Goal: Task Accomplishment & Management: Manage account settings

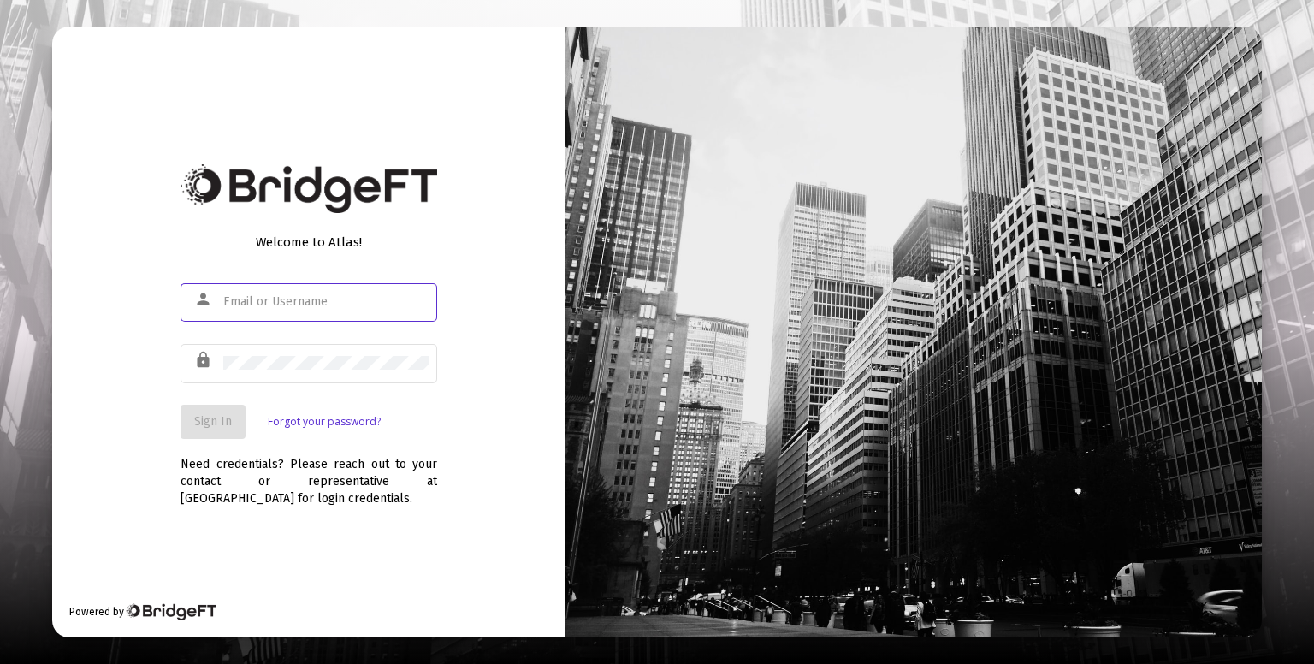
type input "[PERSON_NAME][EMAIL_ADDRESS][DOMAIN_NAME]"
click at [235, 422] on button "Sign In" at bounding box center [213, 422] width 65 height 34
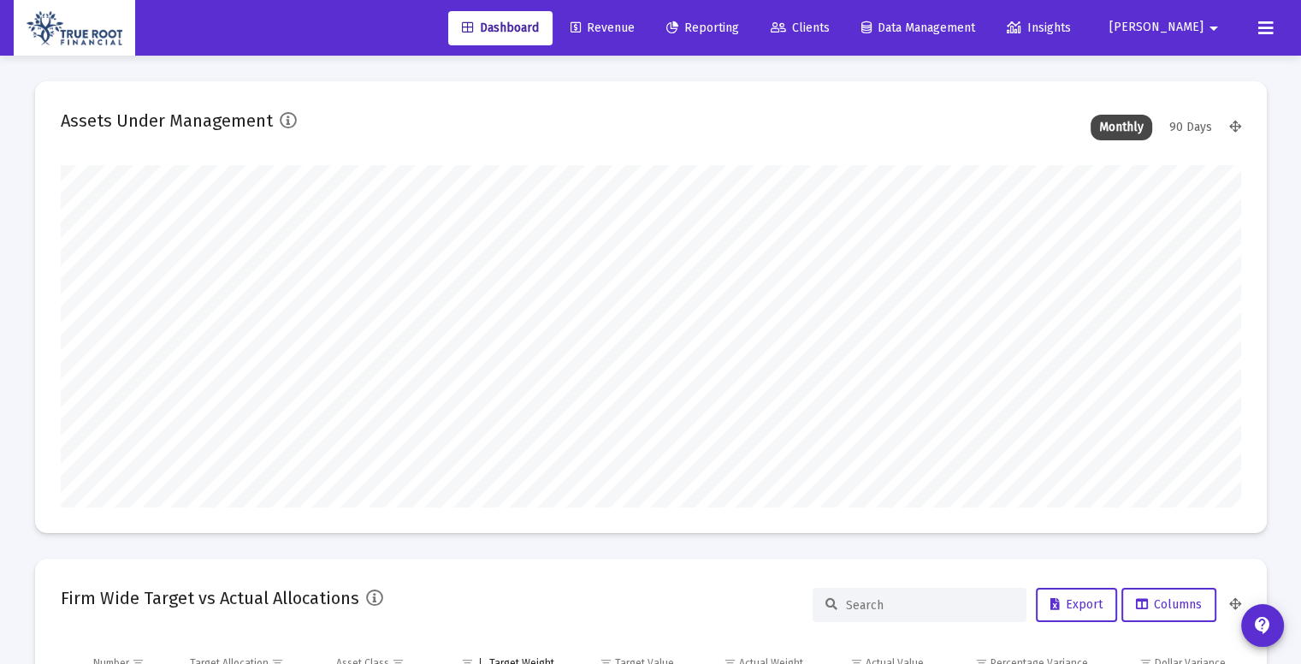
scroll to position [342, 636]
type input "[DATE]"
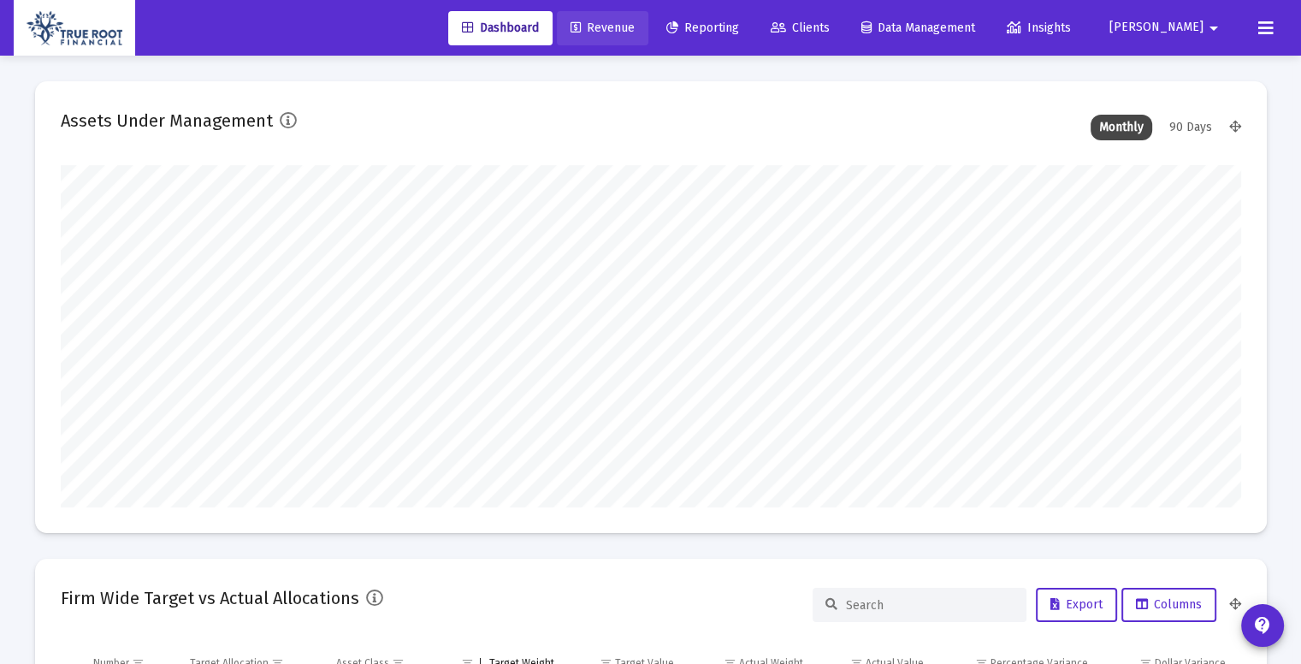
click at [635, 28] on span "Revenue" at bounding box center [603, 28] width 64 height 15
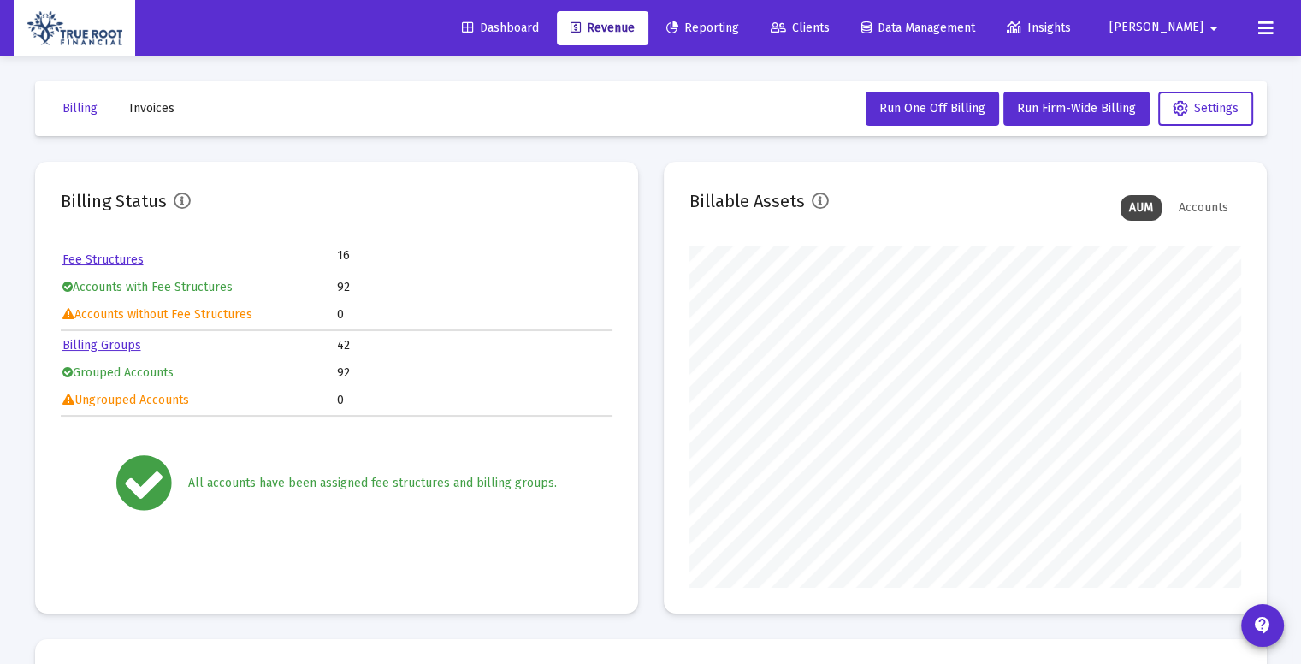
scroll to position [342, 552]
click at [844, 41] on link "Clients" at bounding box center [800, 28] width 86 height 34
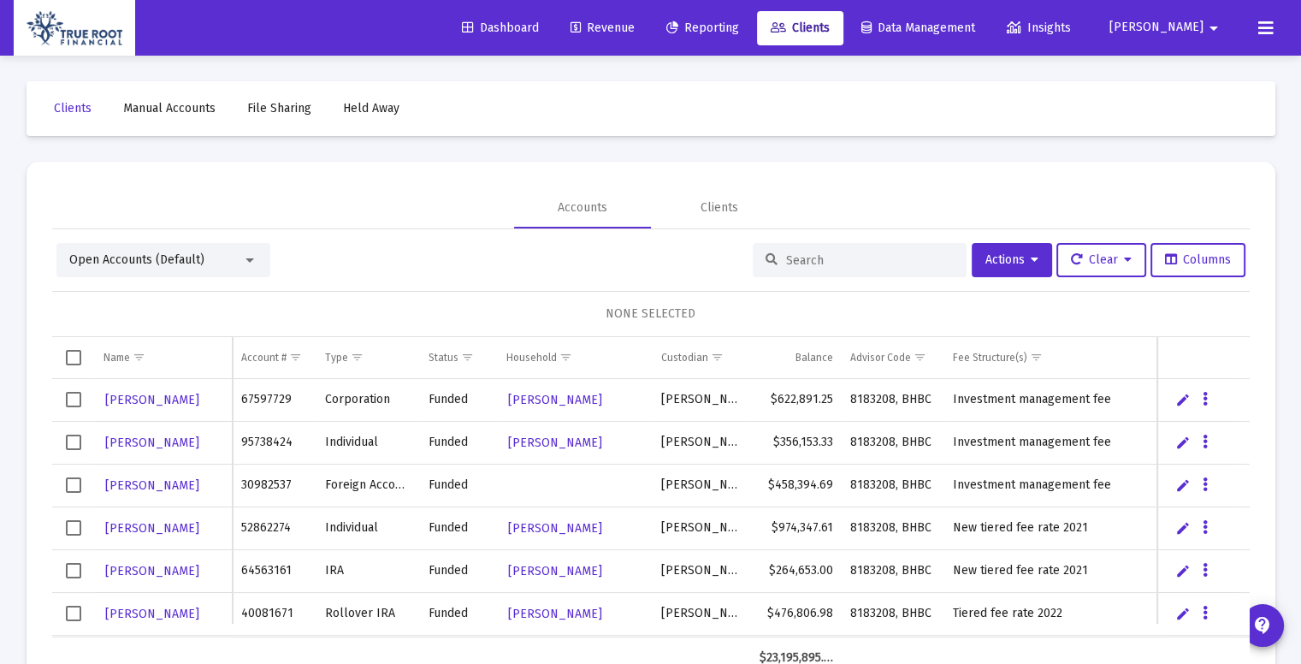
click at [820, 260] on input at bounding box center [870, 260] width 168 height 15
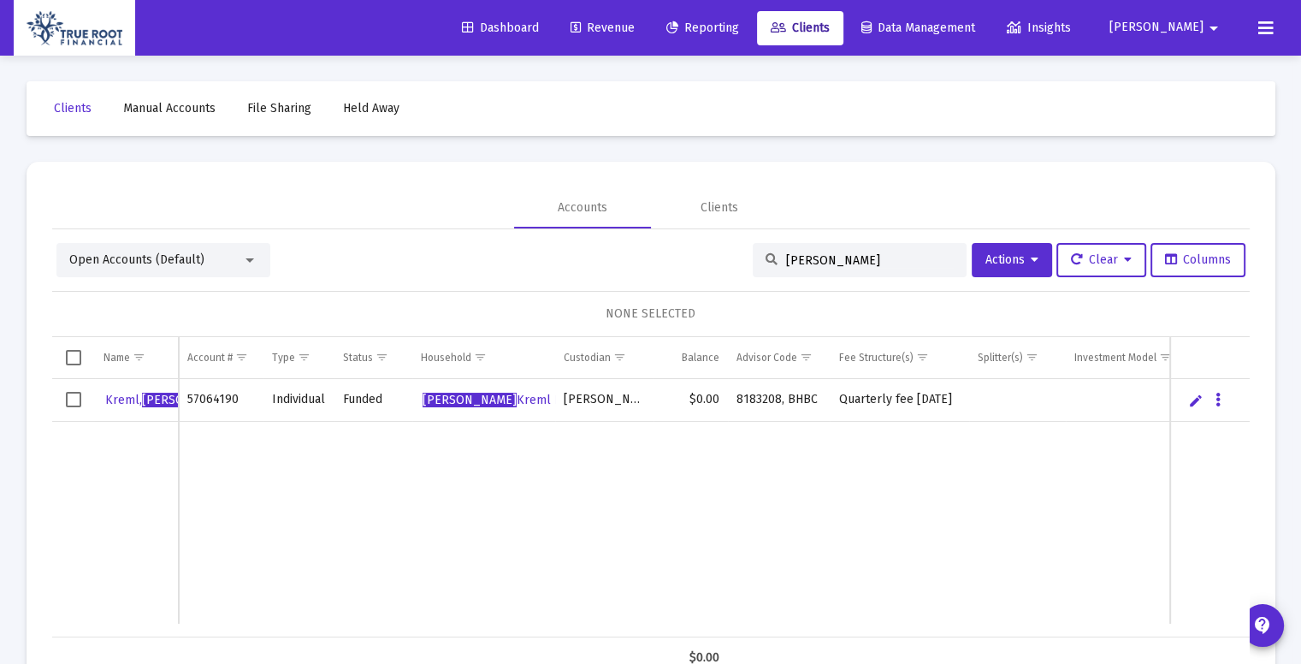
type input "[PERSON_NAME]"
click at [1219, 403] on icon "Data grid" at bounding box center [1218, 400] width 5 height 21
click at [839, 464] on div at bounding box center [650, 332] width 1301 height 664
click at [66, 403] on span "Select row" at bounding box center [73, 399] width 15 height 15
click at [1031, 259] on icon at bounding box center [1035, 260] width 8 height 12
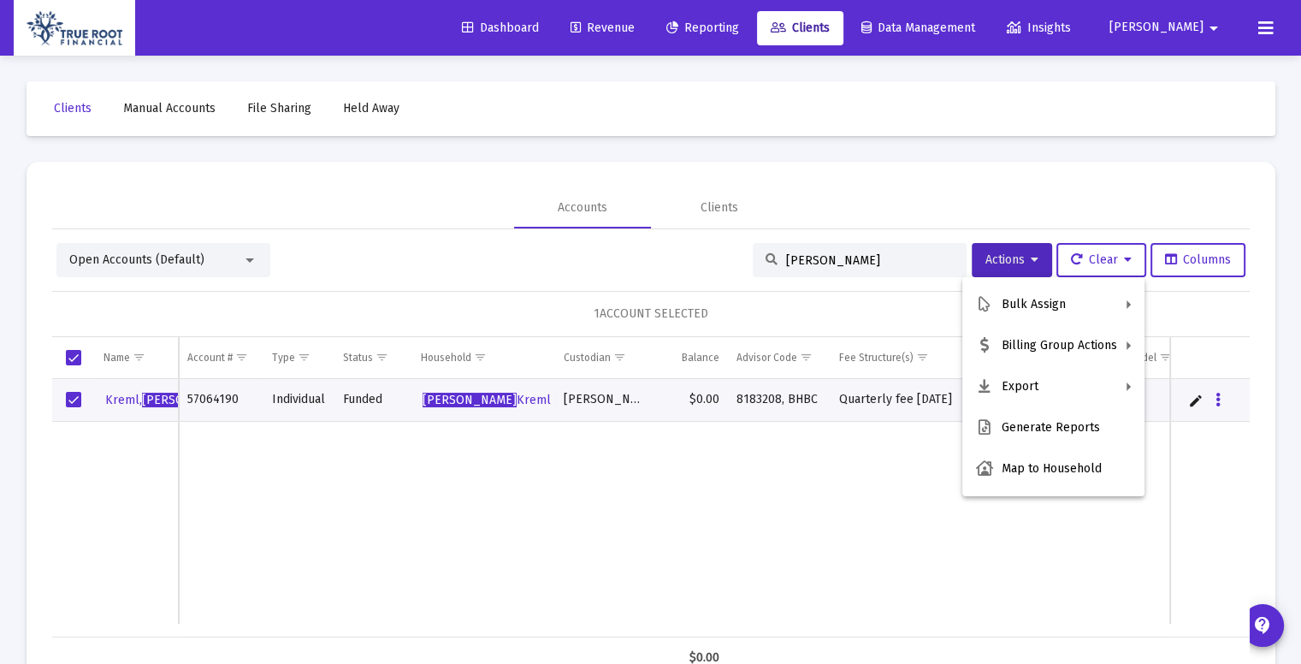
click at [649, 544] on div at bounding box center [650, 332] width 1301 height 664
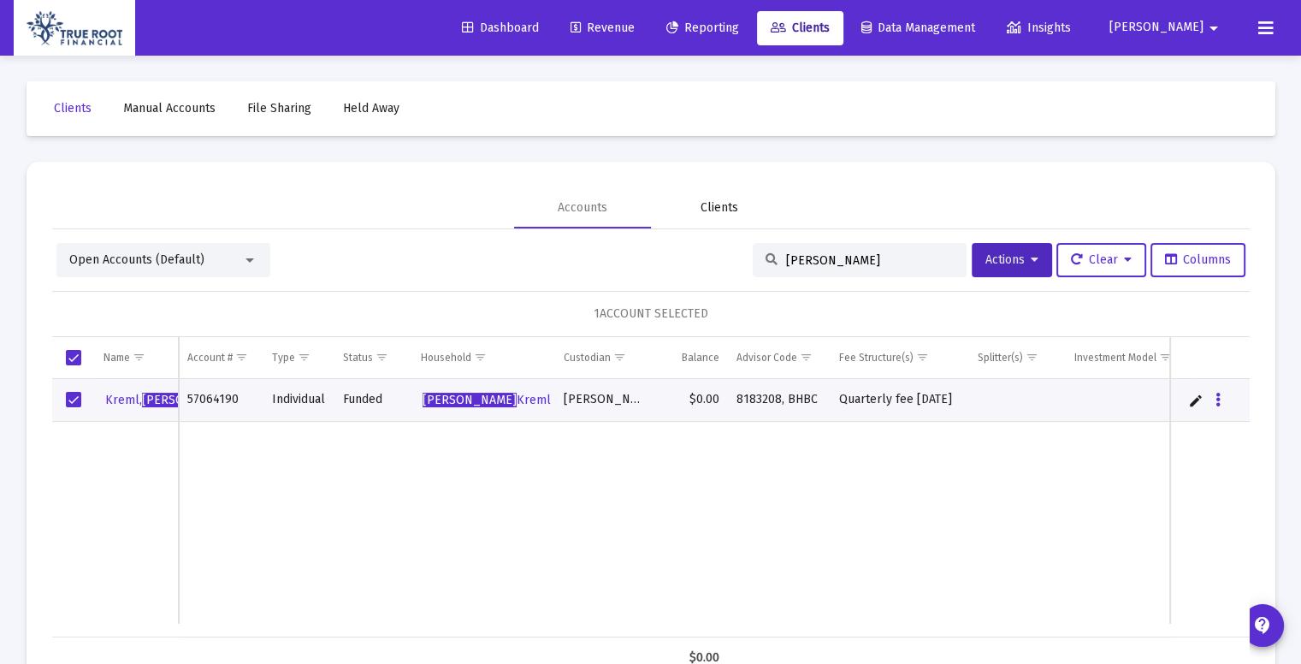
click at [721, 204] on div "Clients" at bounding box center [720, 207] width 38 height 17
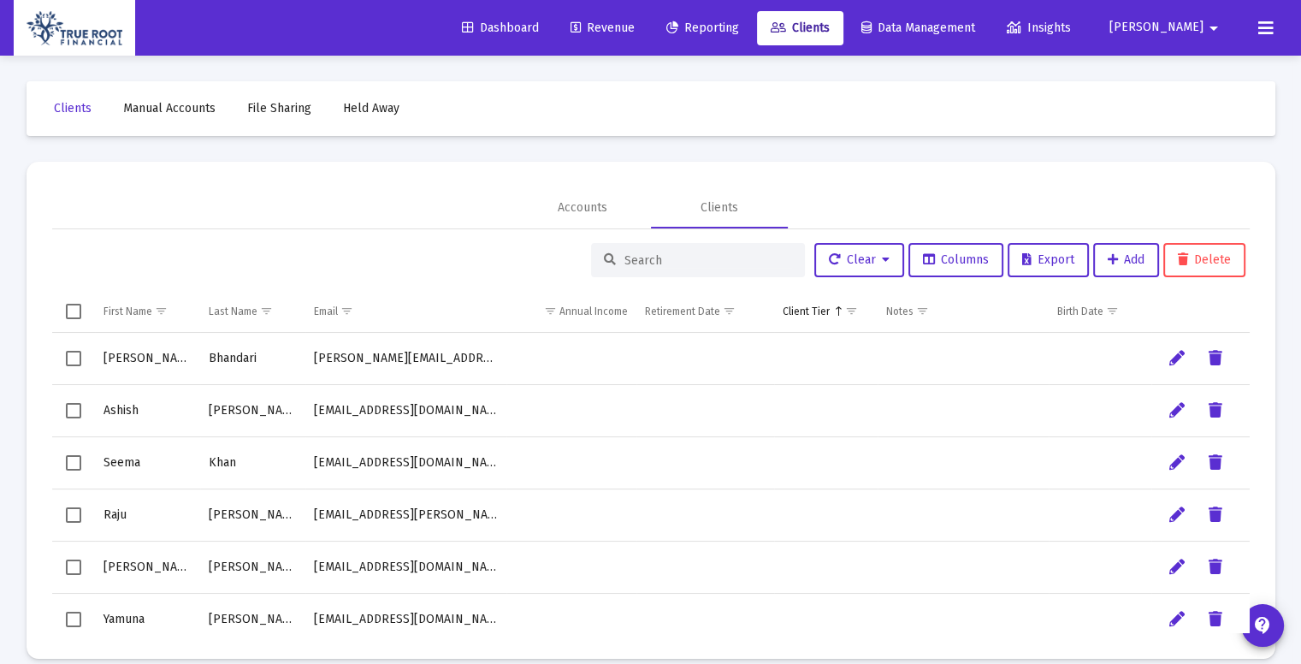
click at [667, 261] on input at bounding box center [709, 260] width 168 height 15
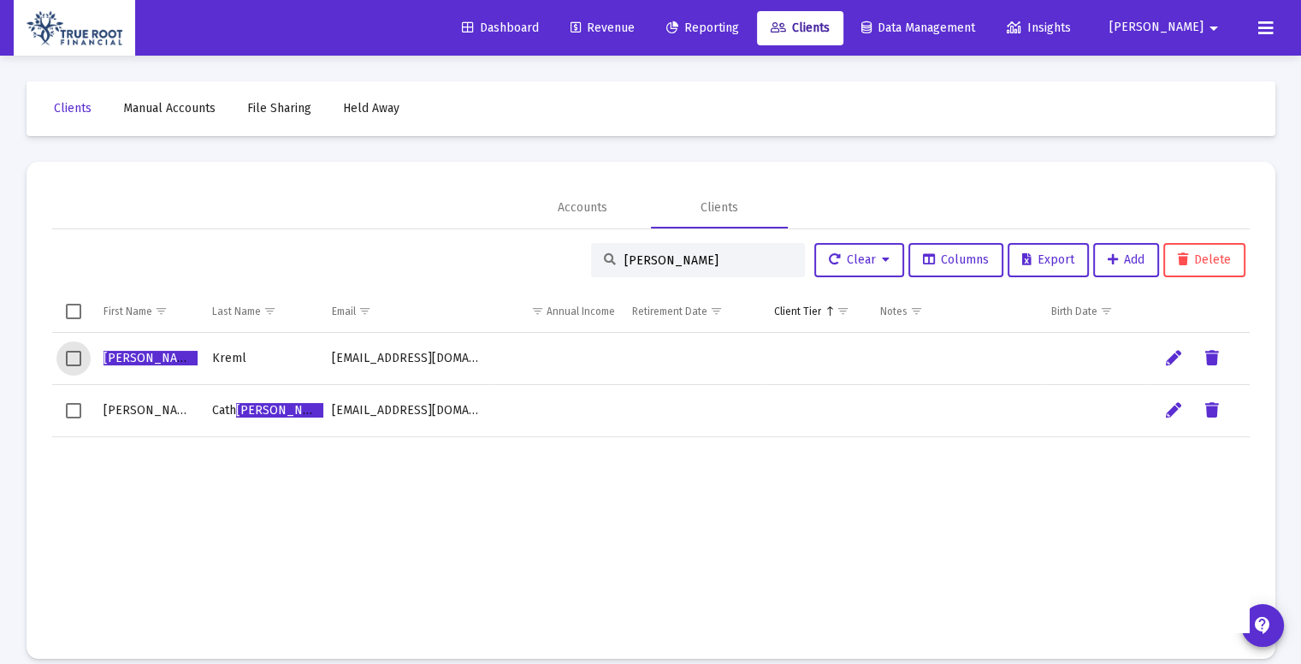
click at [68, 364] on span "Select row" at bounding box center [73, 358] width 15 height 15
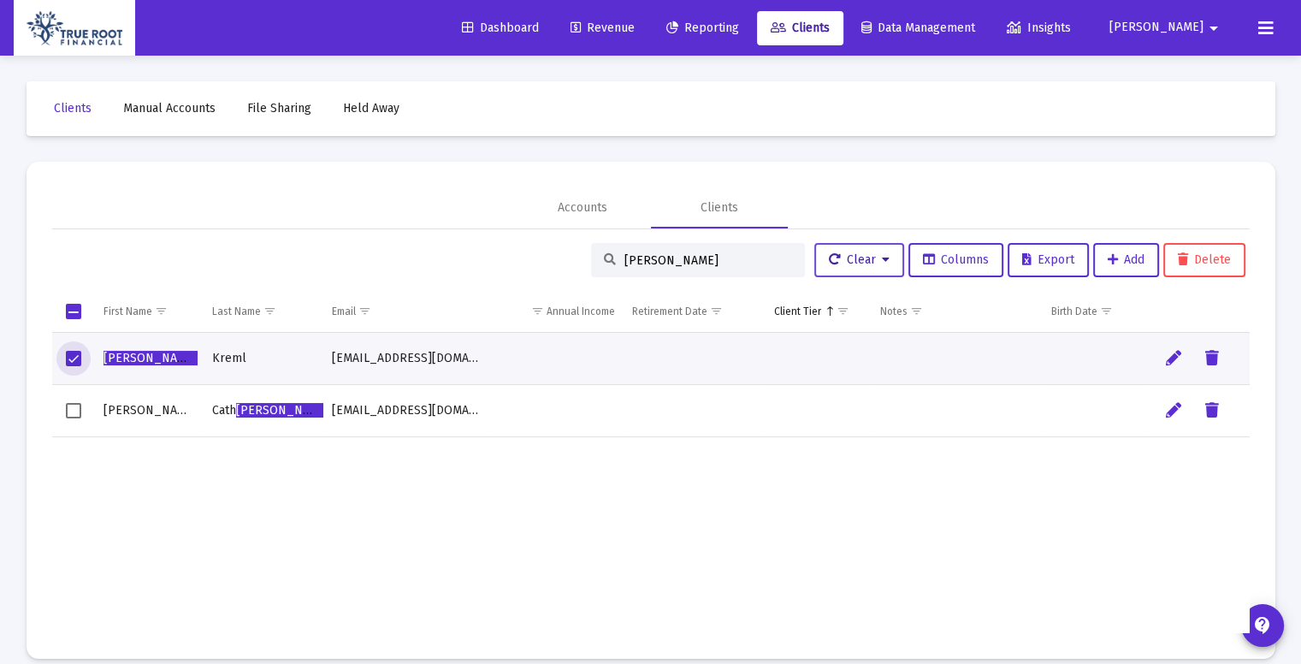
click at [882, 258] on icon at bounding box center [886, 260] width 8 height 12
click at [942, 494] on div at bounding box center [650, 332] width 1301 height 664
click at [647, 261] on input "[PERSON_NAME]" at bounding box center [709, 260] width 168 height 15
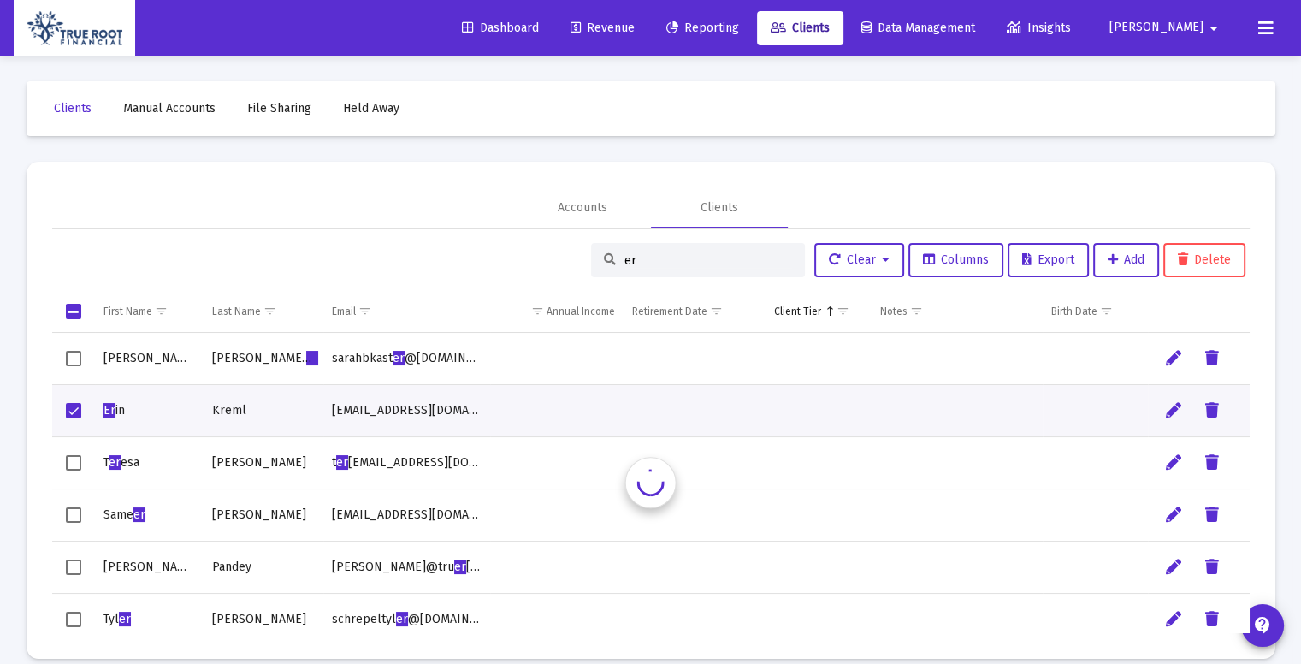
type input "e"
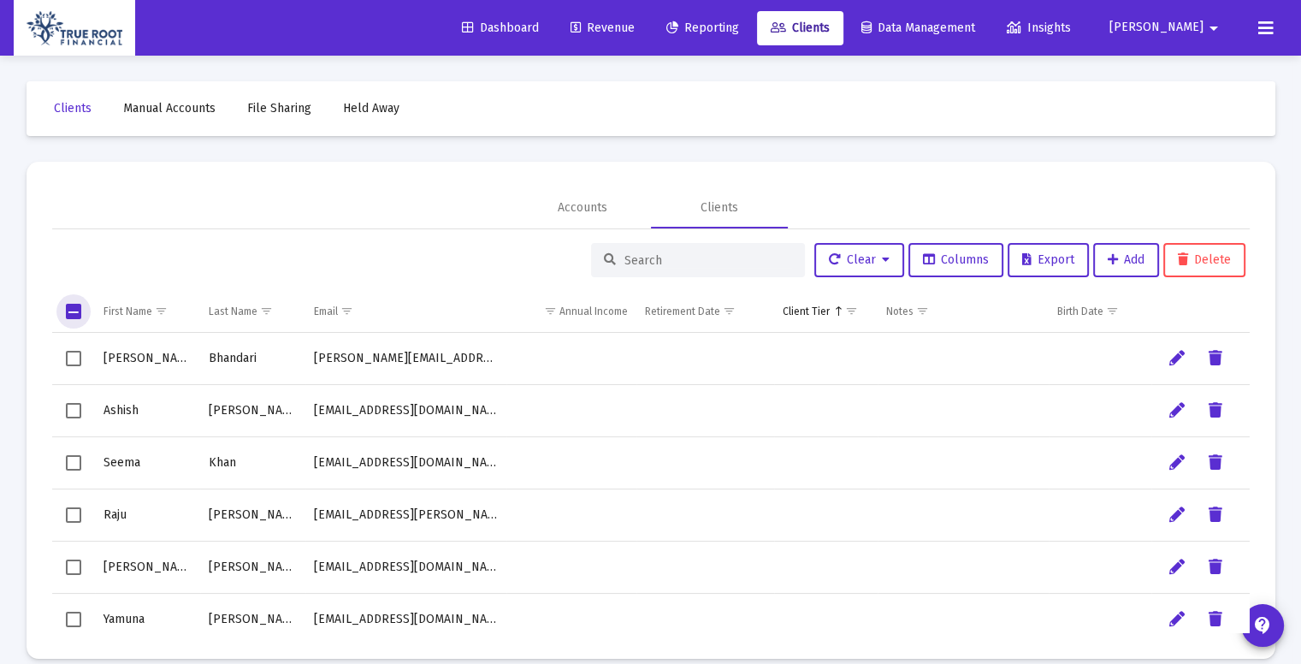
click at [67, 312] on span "Select all" at bounding box center [73, 311] width 15 height 15
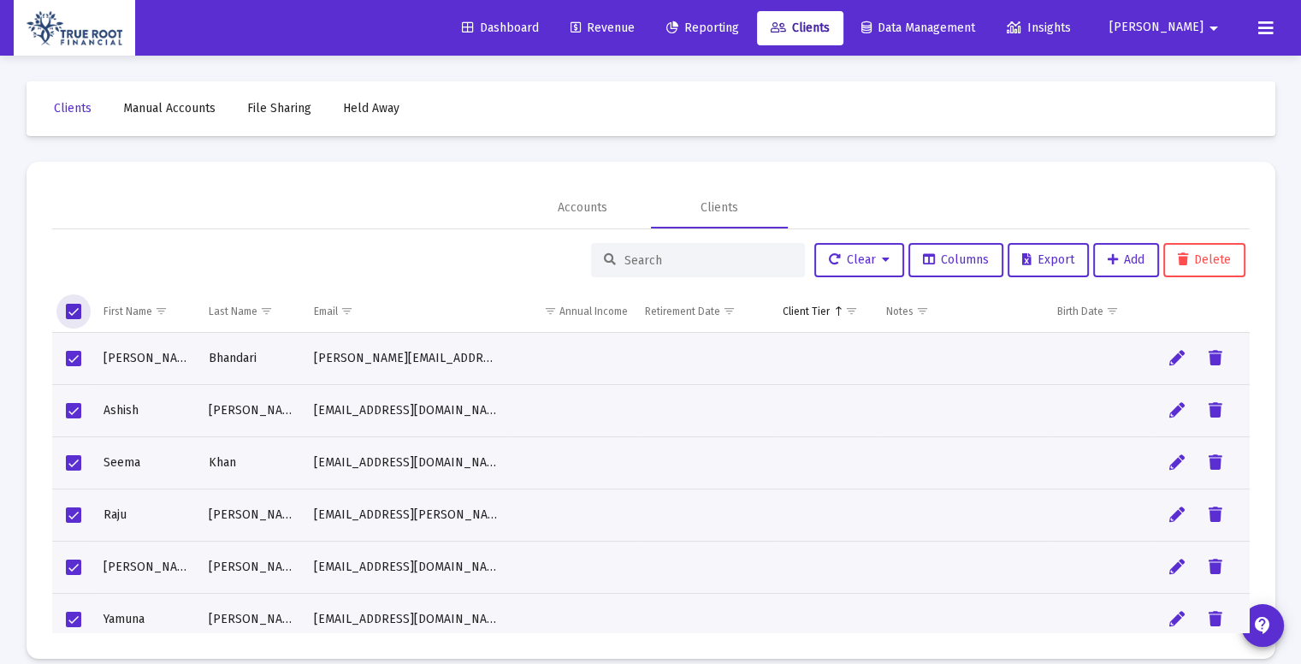
click at [71, 317] on span "Select all" at bounding box center [73, 311] width 15 height 15
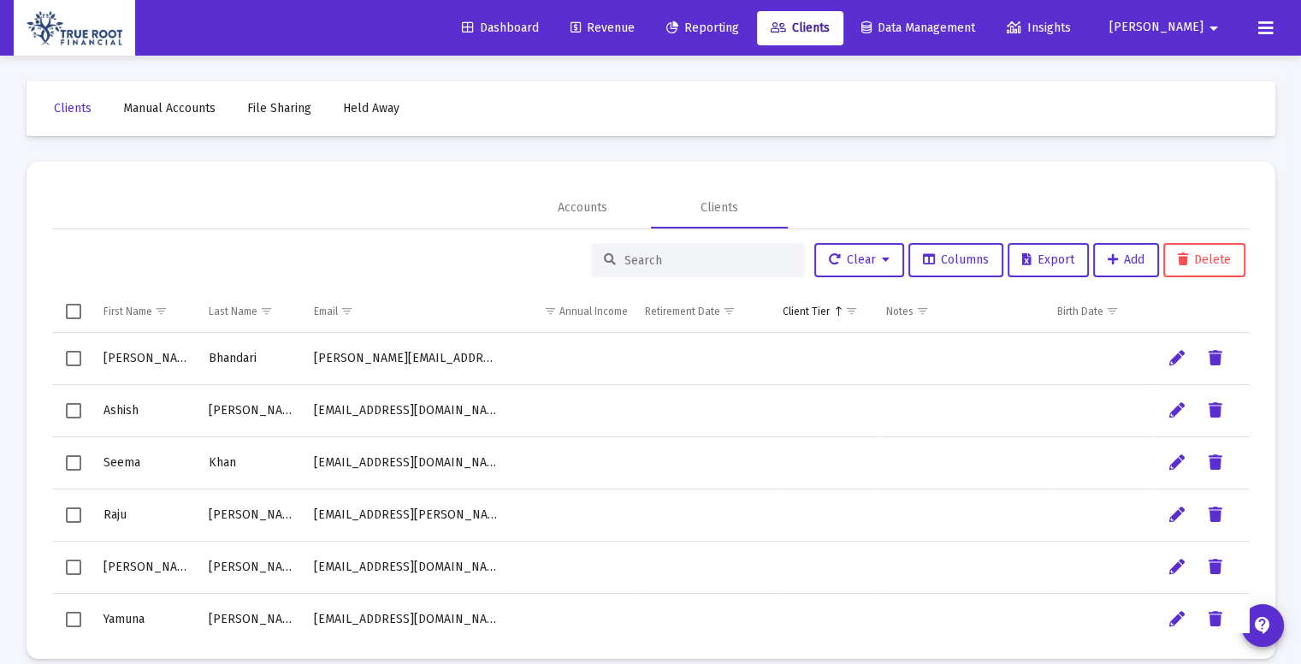
click at [683, 252] on div at bounding box center [698, 260] width 214 height 34
click at [672, 258] on input at bounding box center [709, 260] width 168 height 15
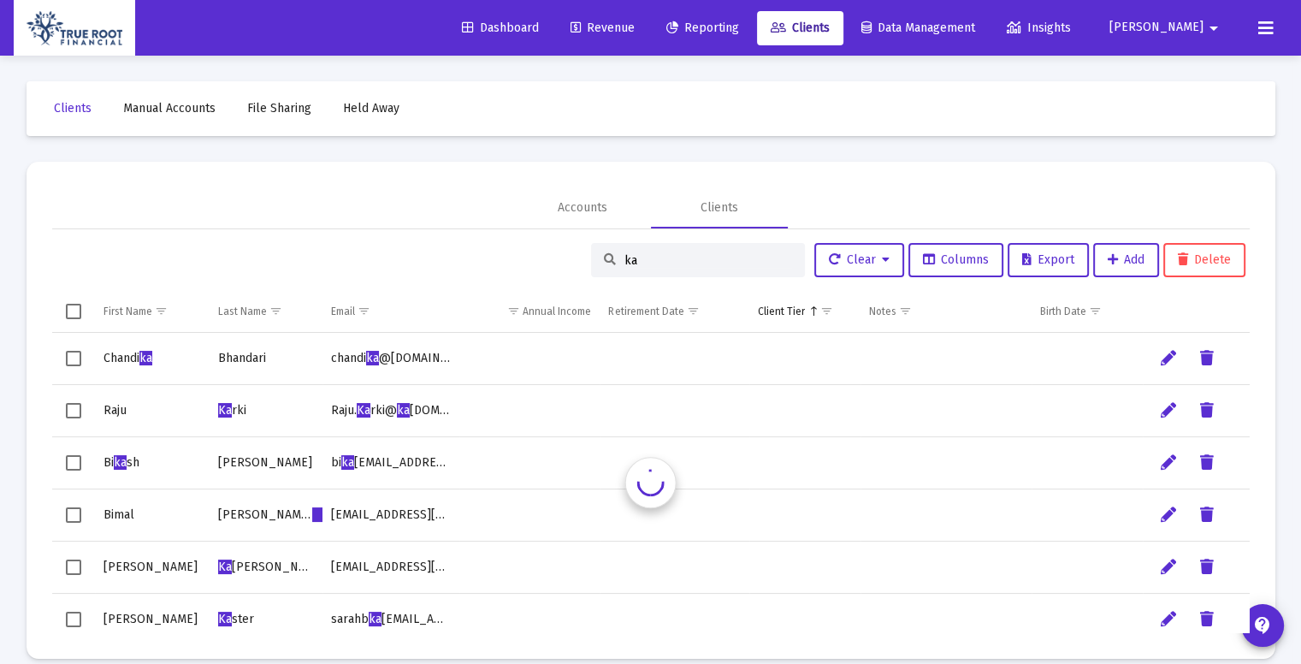
type input "k"
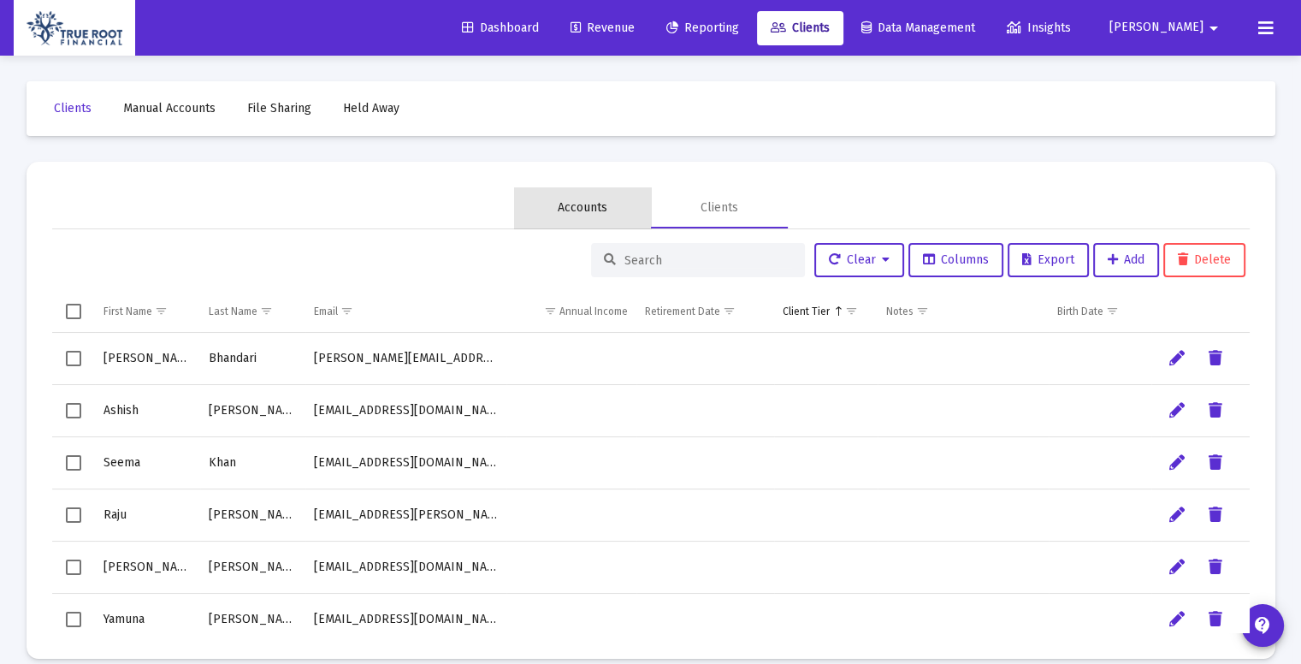
click at [593, 210] on div "Accounts" at bounding box center [583, 207] width 50 height 17
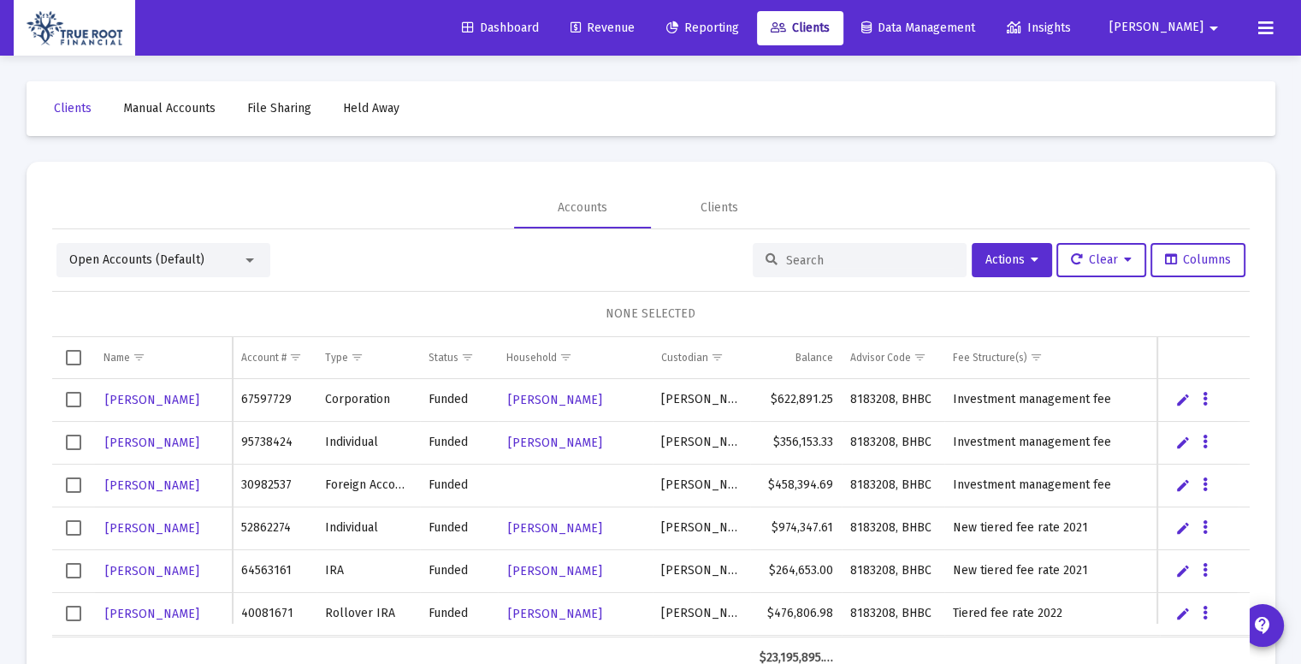
click at [956, 154] on div "Clients Manual Accounts File Sharing Held Away Accounts Clients Open Accounts (…" at bounding box center [650, 393] width 1283 height 675
drag, startPoint x: 626, startPoint y: 121, endPoint x: 939, endPoint y: 250, distance: 337.6
click at [939, 250] on div "Clients Manual Accounts File Sharing Held Away Accounts Clients Open Accounts (…" at bounding box center [650, 393] width 1283 height 675
click at [876, 174] on mat-card "Accounts Clients Open Accounts (Default) Actions Clear Columns NONE SELECTED Na…" at bounding box center [651, 433] width 1249 height 543
click at [849, 155] on div "Clients Manual Accounts File Sharing Held Away Accounts Clients Open Accounts (…" at bounding box center [650, 393] width 1283 height 675
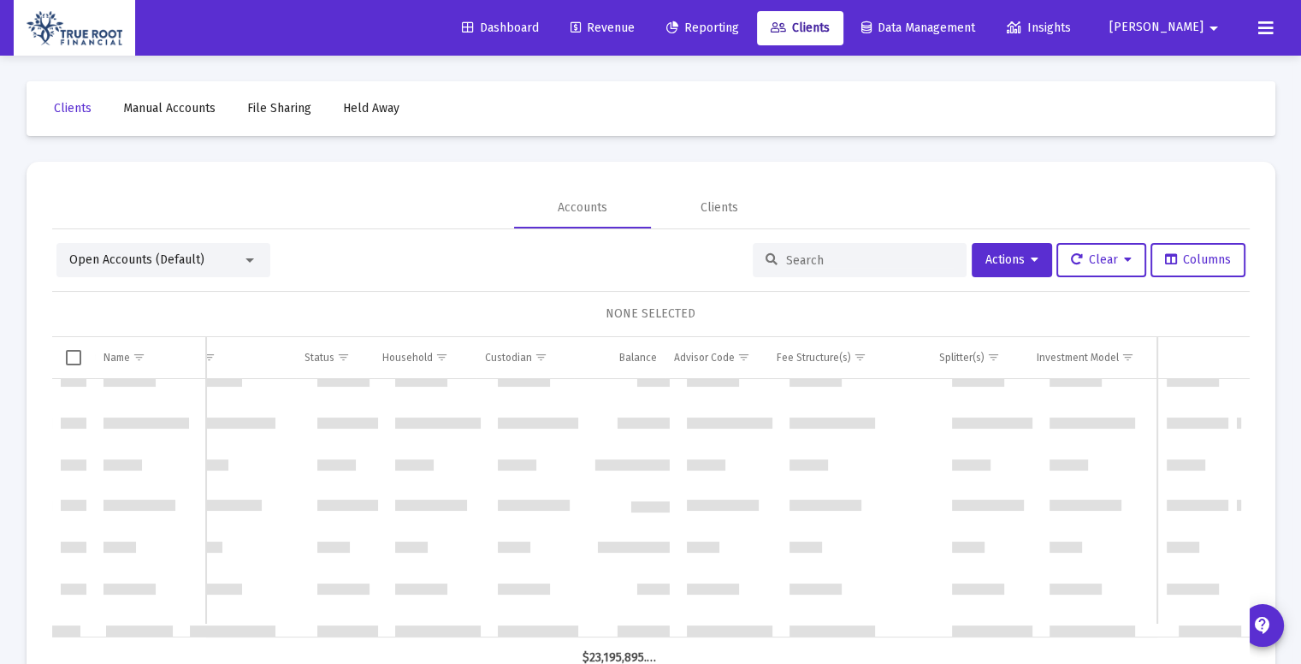
scroll to position [2028, 0]
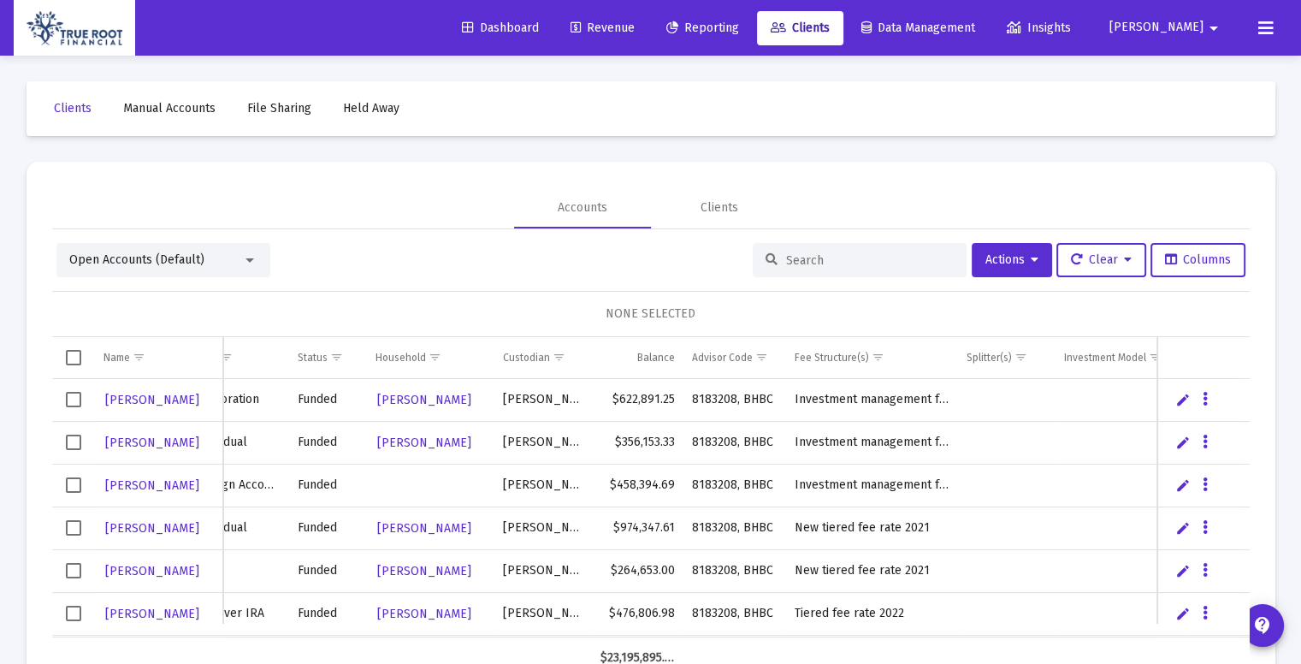
click at [866, 255] on input at bounding box center [870, 260] width 168 height 15
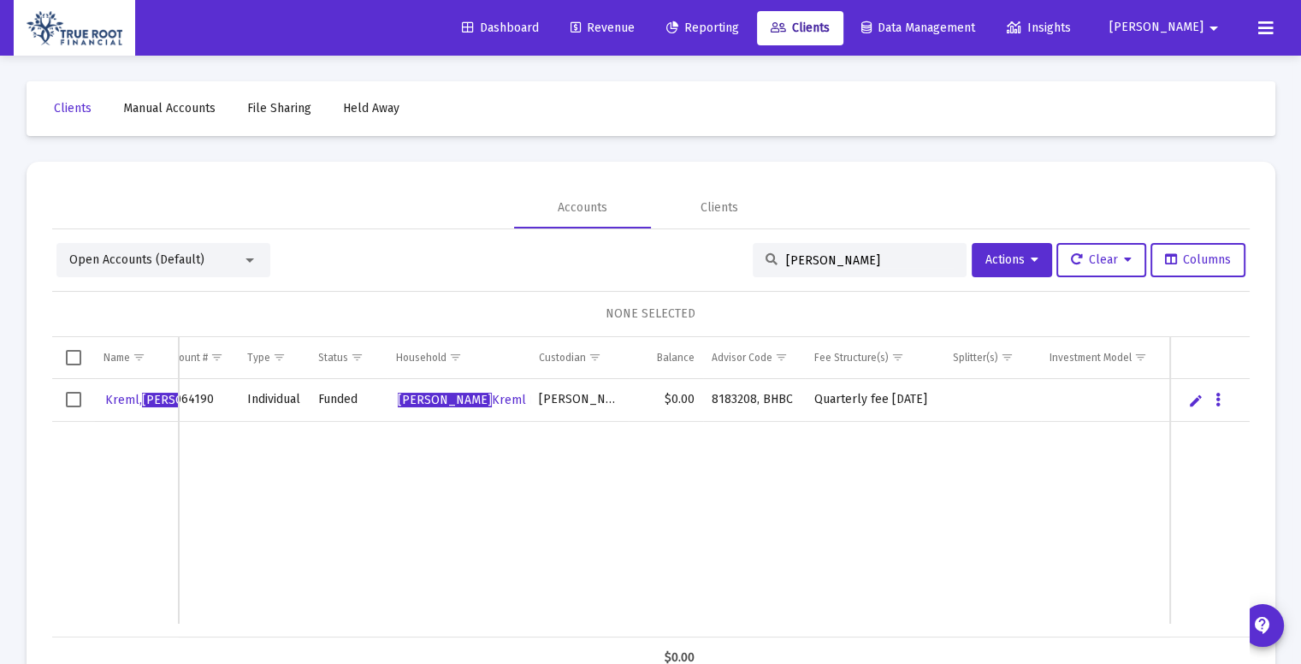
type input "[PERSON_NAME]"
click at [1203, 398] on link "Edit" at bounding box center [1195, 400] width 15 height 15
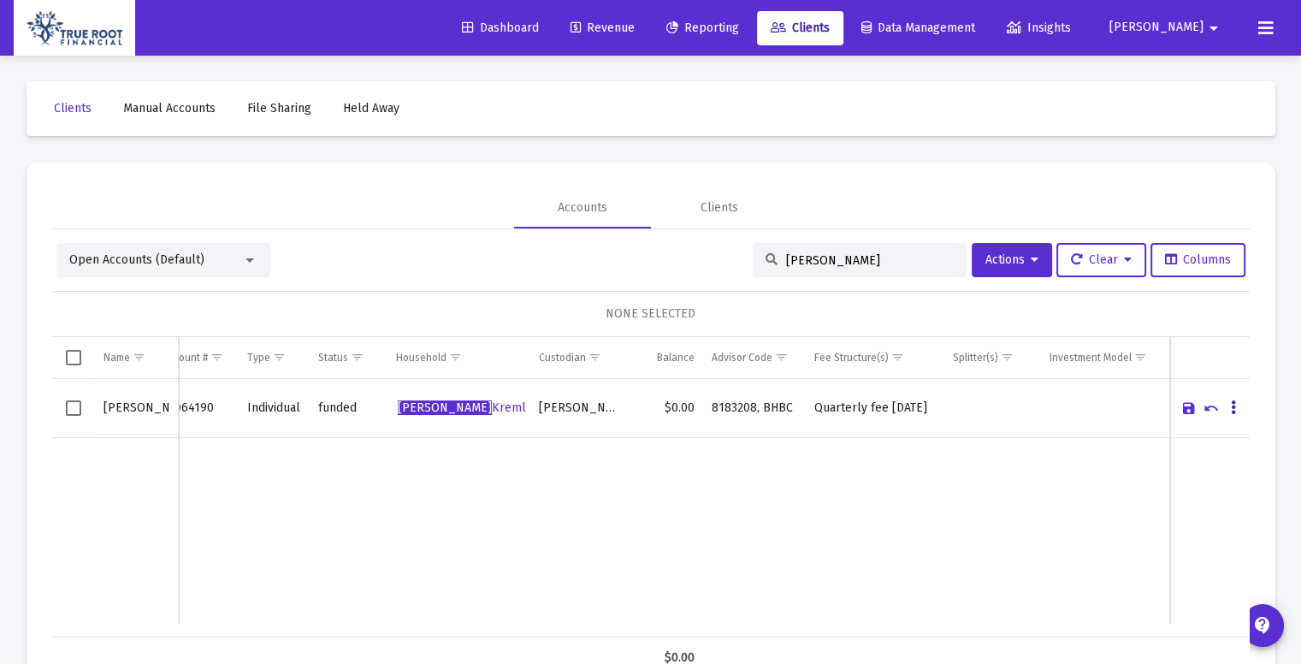
click at [1229, 406] on button "Data grid" at bounding box center [1233, 407] width 15 height 15
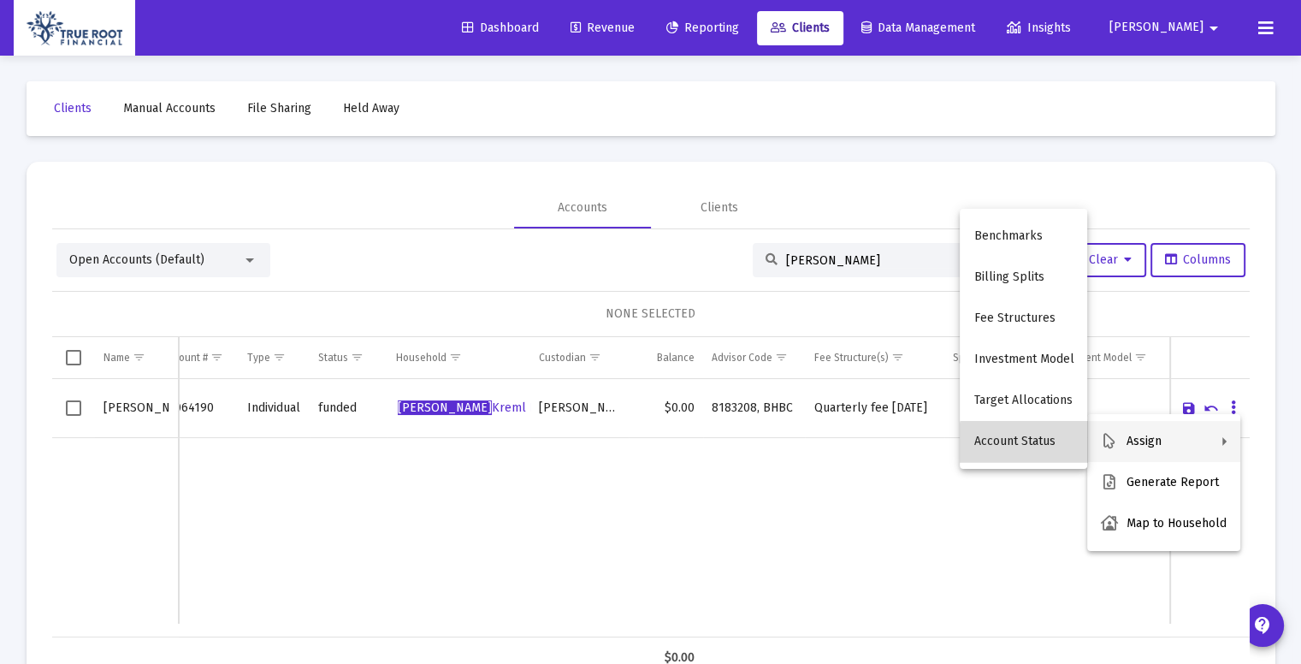
click at [1044, 449] on button "Account Status" at bounding box center [1023, 441] width 127 height 41
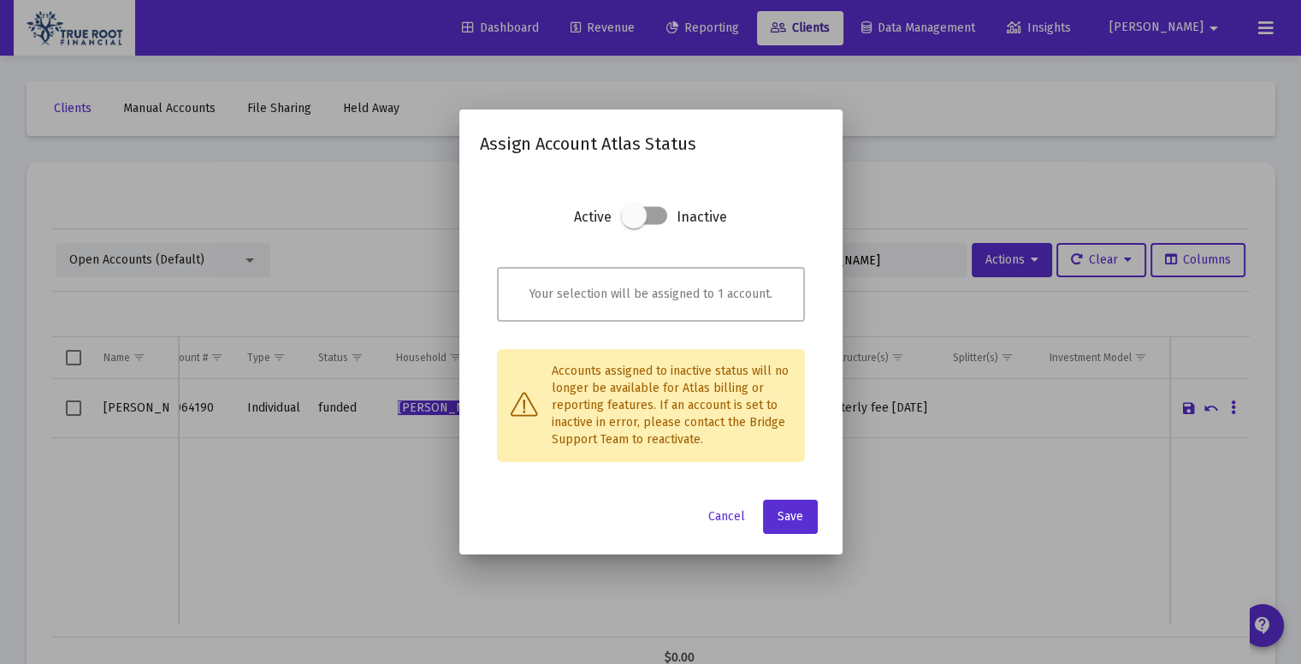
click at [657, 219] on span at bounding box center [644, 216] width 46 height 18
click at [635, 225] on input "checkbox" at bounding box center [634, 226] width 2 height 2
checkbox input "true"
click at [794, 506] on button "Save" at bounding box center [790, 517] width 55 height 34
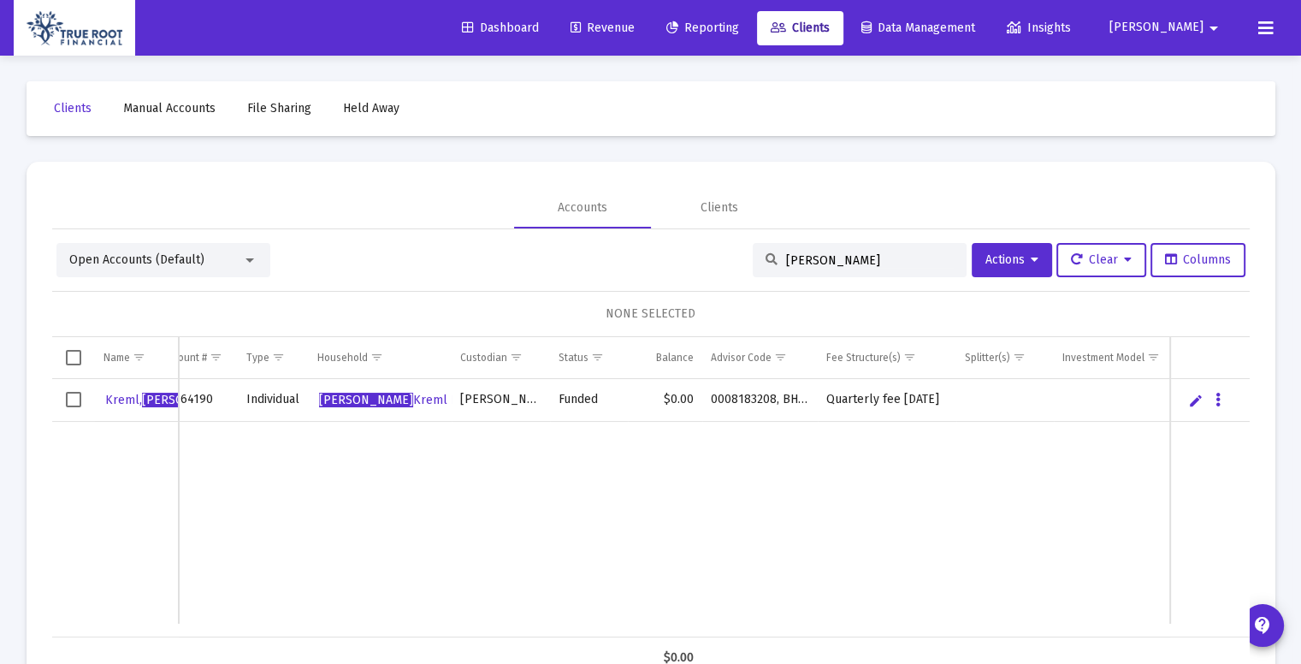
click at [607, 534] on td "Data grid" at bounding box center [589, 523] width 78 height 202
click at [830, 32] on span "Clients" at bounding box center [800, 28] width 59 height 15
click at [649, 19] on link "Revenue" at bounding box center [603, 28] width 92 height 34
